Goal: Task Accomplishment & Management: Complete application form

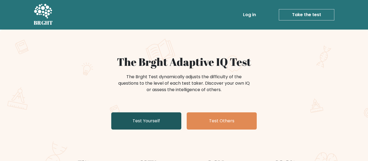
click at [129, 117] on link "Test Yourself" at bounding box center [146, 121] width 70 height 17
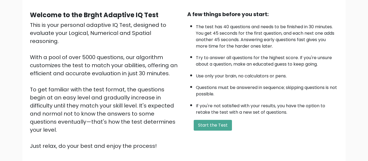
scroll to position [46, 0]
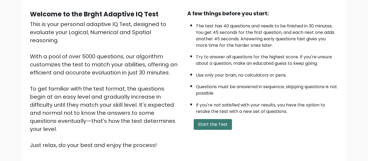
click at [194, 126] on button "Start the Test" at bounding box center [213, 124] width 38 height 11
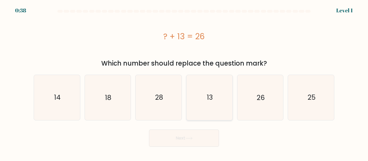
click at [222, 99] on icon "13" at bounding box center [209, 97] width 45 height 45
click at [184, 82] on input "d. 13" at bounding box center [184, 81] width 0 height 1
radio input "true"
click at [195, 142] on button "Next" at bounding box center [184, 138] width 70 height 17
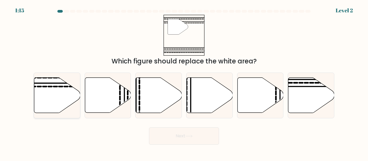
click at [57, 94] on icon at bounding box center [57, 95] width 46 height 35
click at [184, 82] on input "a." at bounding box center [184, 81] width 0 height 1
radio input "true"
click at [168, 137] on button "Next" at bounding box center [184, 136] width 70 height 17
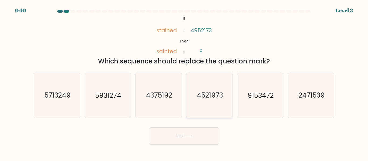
click at [199, 87] on icon "4521973" at bounding box center [209, 95] width 45 height 45
click at [184, 82] on input "d. 4521973" at bounding box center [184, 81] width 0 height 1
radio input "true"
click at [199, 138] on button "Next" at bounding box center [184, 136] width 70 height 17
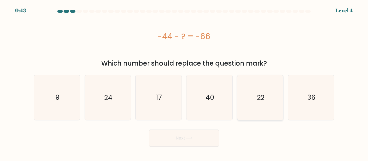
click at [248, 98] on icon "22" at bounding box center [260, 97] width 45 height 45
click at [184, 82] on input "e. 22" at bounding box center [184, 81] width 0 height 1
radio input "true"
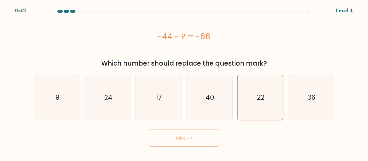
click at [192, 143] on button "Next" at bounding box center [184, 138] width 70 height 17
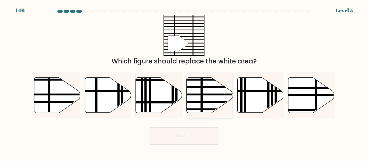
click at [206, 102] on line at bounding box center [223, 102] width 93 height 0
click at [184, 82] on input "d." at bounding box center [184, 81] width 0 height 1
radio input "true"
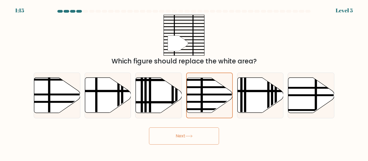
click at [205, 137] on button "Next" at bounding box center [184, 136] width 70 height 17
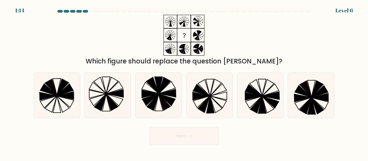
click at [205, 137] on button "Next" at bounding box center [184, 136] width 70 height 17
click at [252, 138] on div "Next" at bounding box center [183, 135] width 307 height 20
click at [216, 93] on icon at bounding box center [209, 95] width 45 height 45
click at [184, 82] on input "d." at bounding box center [184, 81] width 0 height 1
radio input "true"
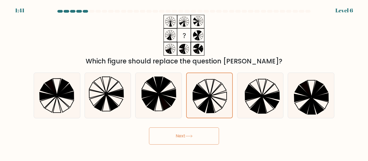
click at [210, 129] on button "Next" at bounding box center [184, 136] width 70 height 17
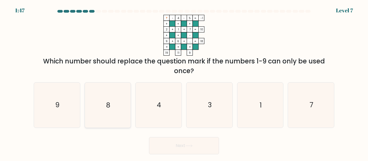
click at [117, 88] on icon "8" at bounding box center [107, 105] width 45 height 45
click at [184, 82] on input "b. 8" at bounding box center [184, 81] width 0 height 1
radio input "true"
click at [183, 143] on button "Next" at bounding box center [184, 145] width 70 height 17
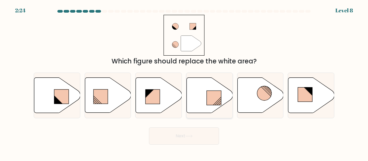
click at [214, 103] on rect at bounding box center [214, 98] width 15 height 14
click at [184, 82] on input "d." at bounding box center [184, 81] width 0 height 1
radio input "true"
click at [203, 143] on button "Next" at bounding box center [184, 136] width 70 height 17
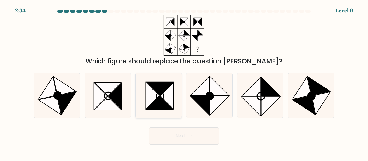
click at [154, 76] on icon at bounding box center [158, 95] width 45 height 45
click at [184, 81] on input "c." at bounding box center [184, 81] width 0 height 1
radio input "true"
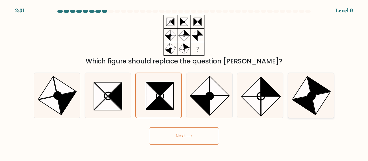
click at [323, 93] on icon at bounding box center [321, 103] width 19 height 23
click at [184, 82] on input "f." at bounding box center [184, 81] width 0 height 1
radio input "true"
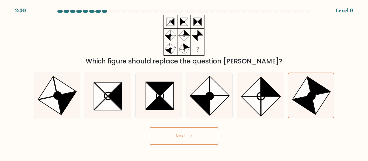
click at [210, 136] on button "Next" at bounding box center [184, 136] width 70 height 17
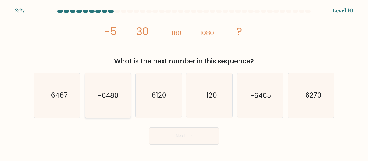
click at [112, 88] on icon "-6480" at bounding box center [107, 95] width 45 height 45
click at [184, 82] on input "b. -6480" at bounding box center [184, 81] width 0 height 1
radio input "true"
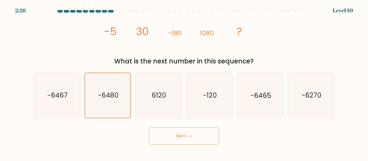
click at [157, 137] on button "Next" at bounding box center [184, 136] width 70 height 17
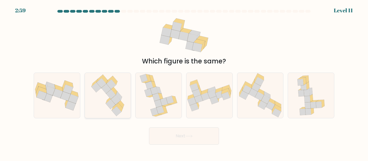
click at [117, 92] on icon at bounding box center [114, 90] width 6 height 9
click at [184, 82] on input "b." at bounding box center [184, 81] width 0 height 1
radio input "true"
click at [162, 134] on button "Next" at bounding box center [184, 136] width 70 height 17
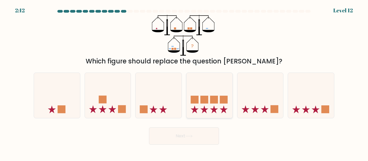
click at [205, 99] on rect at bounding box center [204, 100] width 8 height 8
click at [184, 82] on input "d." at bounding box center [184, 81] width 0 height 1
radio input "true"
click at [206, 134] on button "Next" at bounding box center [184, 136] width 70 height 17
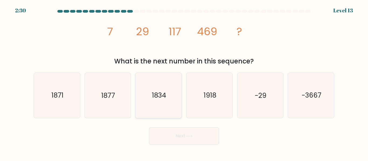
click at [145, 91] on icon "1834" at bounding box center [158, 95] width 45 height 45
click at [184, 82] on input "c. [DATE]" at bounding box center [184, 81] width 0 height 1
radio input "true"
click at [170, 137] on button "Next" at bounding box center [184, 136] width 70 height 17
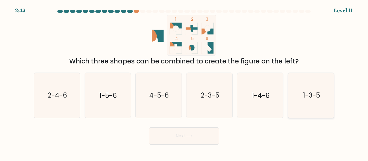
click at [306, 102] on icon "1-3-5" at bounding box center [311, 95] width 45 height 45
click at [184, 82] on input "f. 1-3-5" at bounding box center [184, 81] width 0 height 1
radio input "true"
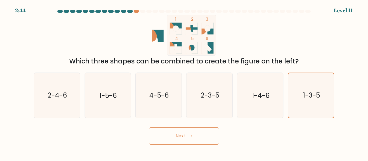
click at [200, 144] on button "Next" at bounding box center [184, 136] width 70 height 17
click at [199, 143] on button "Next" at bounding box center [184, 136] width 70 height 17
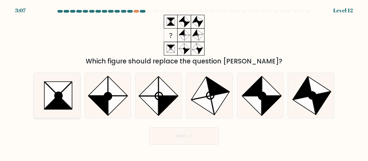
click at [44, 107] on icon at bounding box center [56, 95] width 45 height 45
click at [184, 82] on input "a." at bounding box center [184, 81] width 0 height 1
radio input "true"
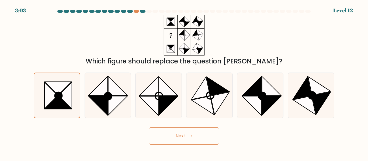
click at [183, 138] on button "Next" at bounding box center [184, 136] width 70 height 17
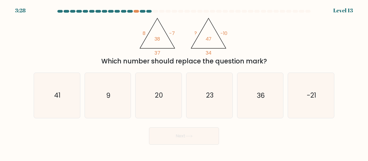
click at [183, 138] on button "Next" at bounding box center [184, 136] width 70 height 17
click at [212, 100] on text "23" at bounding box center [210, 95] width 8 height 9
click at [184, 82] on input "d. 23" at bounding box center [184, 81] width 0 height 1
radio input "true"
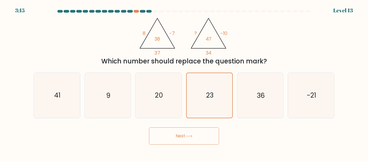
click at [209, 140] on button "Next" at bounding box center [184, 136] width 70 height 17
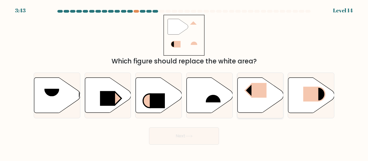
click at [272, 98] on icon at bounding box center [260, 95] width 46 height 35
click at [184, 82] on input "e." at bounding box center [184, 81] width 0 height 1
radio input "true"
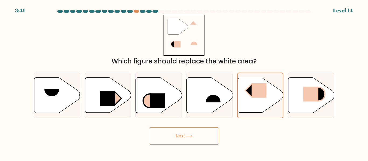
click at [207, 137] on button "Next" at bounding box center [184, 136] width 70 height 17
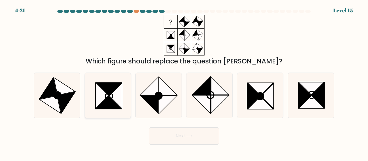
click at [112, 102] on icon at bounding box center [109, 102] width 26 height 13
click at [184, 82] on input "b." at bounding box center [184, 81] width 0 height 1
radio input "true"
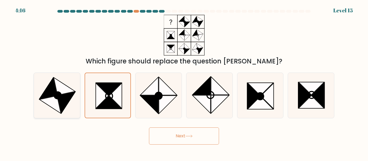
click at [67, 93] on icon at bounding box center [65, 87] width 22 height 18
click at [184, 82] on input "a." at bounding box center [184, 81] width 0 height 1
radio input "true"
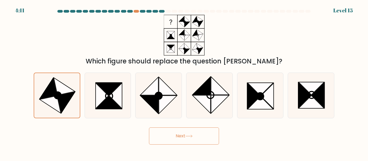
click at [157, 132] on button "Next" at bounding box center [184, 136] width 70 height 17
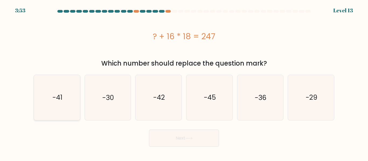
click at [68, 76] on icon "-41" at bounding box center [56, 97] width 45 height 45
click at [184, 81] on input "a. -41" at bounding box center [184, 81] width 0 height 1
radio input "true"
click at [195, 131] on button "Next" at bounding box center [184, 138] width 70 height 17
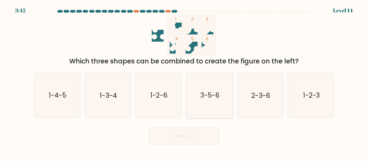
click at [226, 98] on icon "3-5-6" at bounding box center [209, 95] width 45 height 45
click at [184, 82] on input "d. 3-5-6" at bounding box center [184, 81] width 0 height 1
radio input "true"
click at [213, 131] on button "Next" at bounding box center [184, 136] width 70 height 17
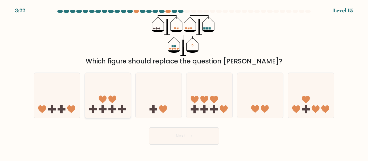
click at [119, 109] on rect at bounding box center [122, 109] width 8 height 2
click at [184, 82] on input "b." at bounding box center [184, 81] width 0 height 1
radio input "true"
click at [187, 136] on icon at bounding box center [188, 136] width 7 height 3
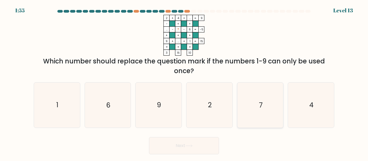
click at [255, 91] on icon "7" at bounding box center [260, 105] width 45 height 45
click at [184, 82] on input "e. 7" at bounding box center [184, 81] width 0 height 1
radio input "true"
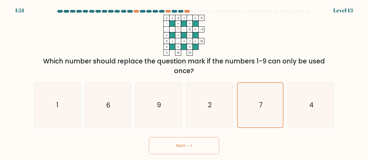
click at [209, 142] on button "Next" at bounding box center [184, 145] width 70 height 17
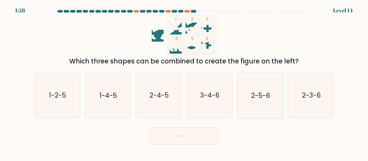
click at [269, 108] on icon "2-5-6" at bounding box center [260, 95] width 45 height 45
click at [184, 82] on input "e. 2-5-6" at bounding box center [184, 81] width 0 height 1
radio input "true"
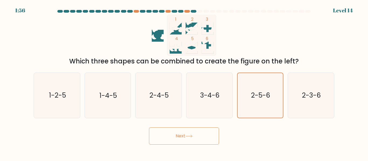
click at [173, 132] on button "Next" at bounding box center [184, 136] width 70 height 17
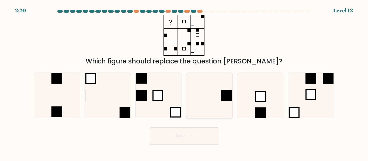
click at [229, 98] on rect at bounding box center [226, 96] width 11 height 11
click at [184, 82] on input "d." at bounding box center [184, 81] width 0 height 1
radio input "true"
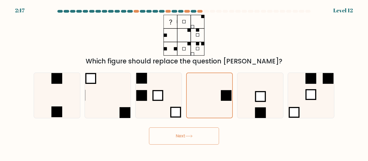
click at [208, 136] on button "Next" at bounding box center [184, 136] width 70 height 17
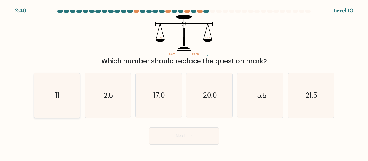
click at [70, 92] on icon "11" at bounding box center [56, 95] width 45 height 45
click at [184, 82] on input "a. 11" at bounding box center [184, 81] width 0 height 1
radio input "true"
click at [185, 139] on button "Next" at bounding box center [184, 136] width 70 height 17
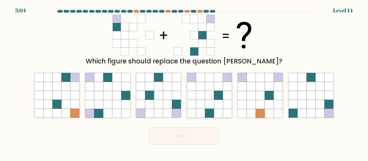
click at [210, 86] on icon at bounding box center [209, 86] width 9 height 9
click at [184, 82] on input "d." at bounding box center [184, 81] width 0 height 1
radio input "true"
click at [203, 141] on button "Next" at bounding box center [184, 136] width 70 height 17
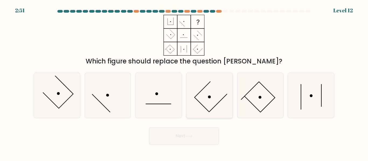
click at [214, 110] on icon at bounding box center [209, 95] width 45 height 45
click at [184, 82] on input "d." at bounding box center [184, 81] width 0 height 1
radio input "true"
click at [245, 106] on icon at bounding box center [260, 95] width 45 height 45
click at [184, 82] on input "e." at bounding box center [184, 81] width 0 height 1
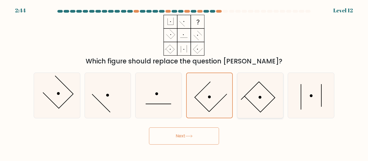
radio input "true"
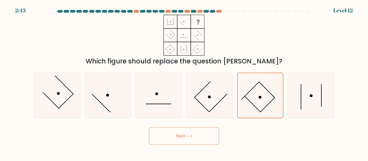
click at [194, 136] on button "Next" at bounding box center [184, 136] width 70 height 17
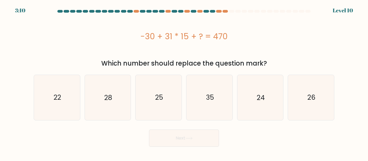
click at [194, 136] on button "Next" at bounding box center [184, 138] width 70 height 17
drag, startPoint x: 142, startPoint y: 36, endPoint x: 233, endPoint y: 37, distance: 91.1
click at [233, 37] on div "-30 + 31 * 15 + ? = 470" at bounding box center [184, 36] width 301 height 12
copy div "-30 + 31 * 15 + ? = 470"
click at [193, 101] on icon "35" at bounding box center [209, 97] width 45 height 45
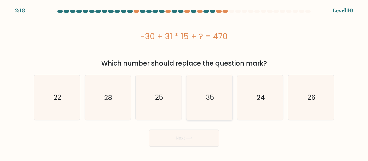
click at [184, 82] on input "d. 35" at bounding box center [184, 81] width 0 height 1
radio input "true"
click at [192, 138] on icon at bounding box center [189, 138] width 6 height 2
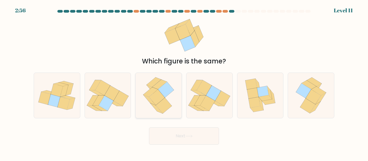
click at [176, 101] on icon at bounding box center [158, 95] width 36 height 45
click at [184, 82] on input "c." at bounding box center [184, 81] width 0 height 1
radio input "true"
click at [191, 144] on button "Next" at bounding box center [184, 136] width 70 height 17
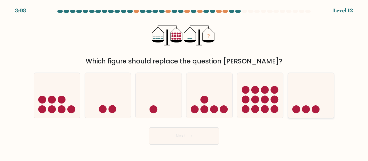
click at [299, 111] on circle at bounding box center [296, 110] width 8 height 8
click at [184, 82] on input "f." at bounding box center [184, 81] width 0 height 1
radio input "true"
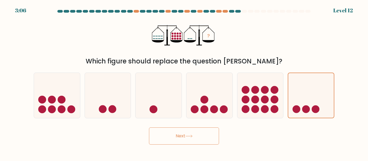
click at [203, 134] on button "Next" at bounding box center [184, 136] width 70 height 17
